Goal: Find specific page/section: Find specific page/section

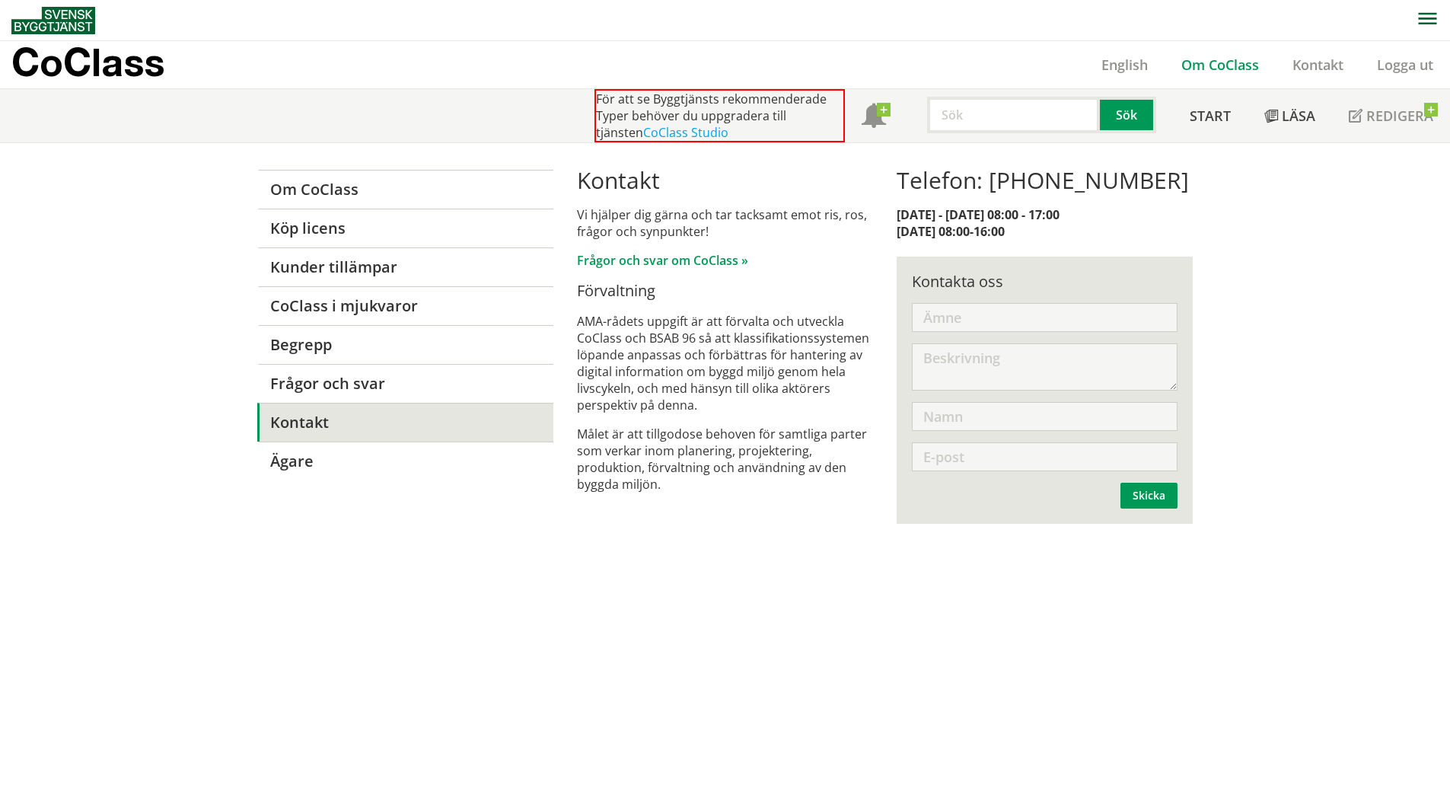
click at [1209, 63] on link "Om CoClass" at bounding box center [1219, 65] width 111 height 18
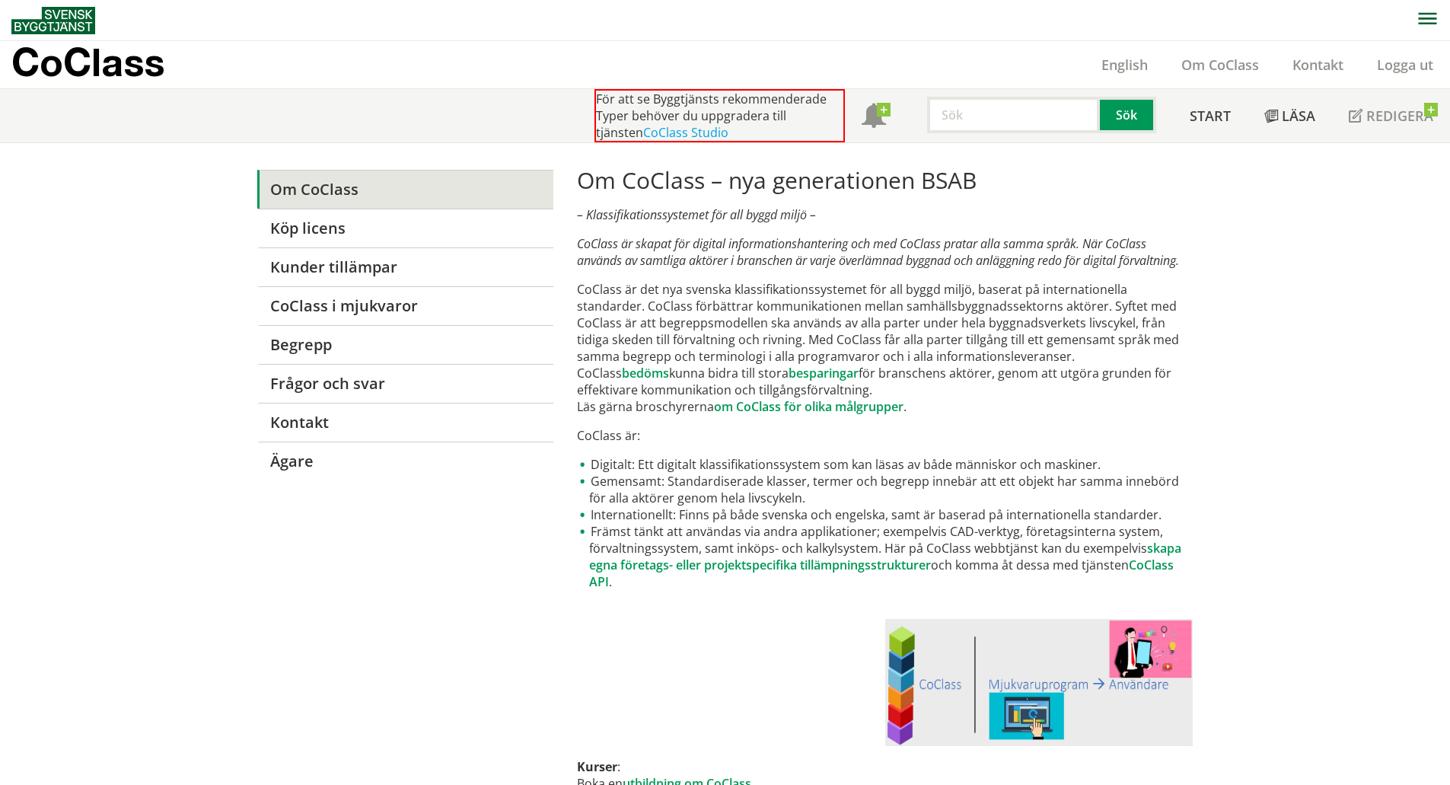
click at [1020, 116] on input "text" at bounding box center [1013, 115] width 173 height 37
click at [1111, 114] on button "Sök" at bounding box center [1128, 115] width 56 height 37
click at [955, 120] on input "bcab" at bounding box center [1013, 115] width 173 height 37
type input "bsab"
click at [1137, 129] on button "Sök" at bounding box center [1128, 115] width 56 height 37
